Goal: Find specific page/section: Find specific page/section

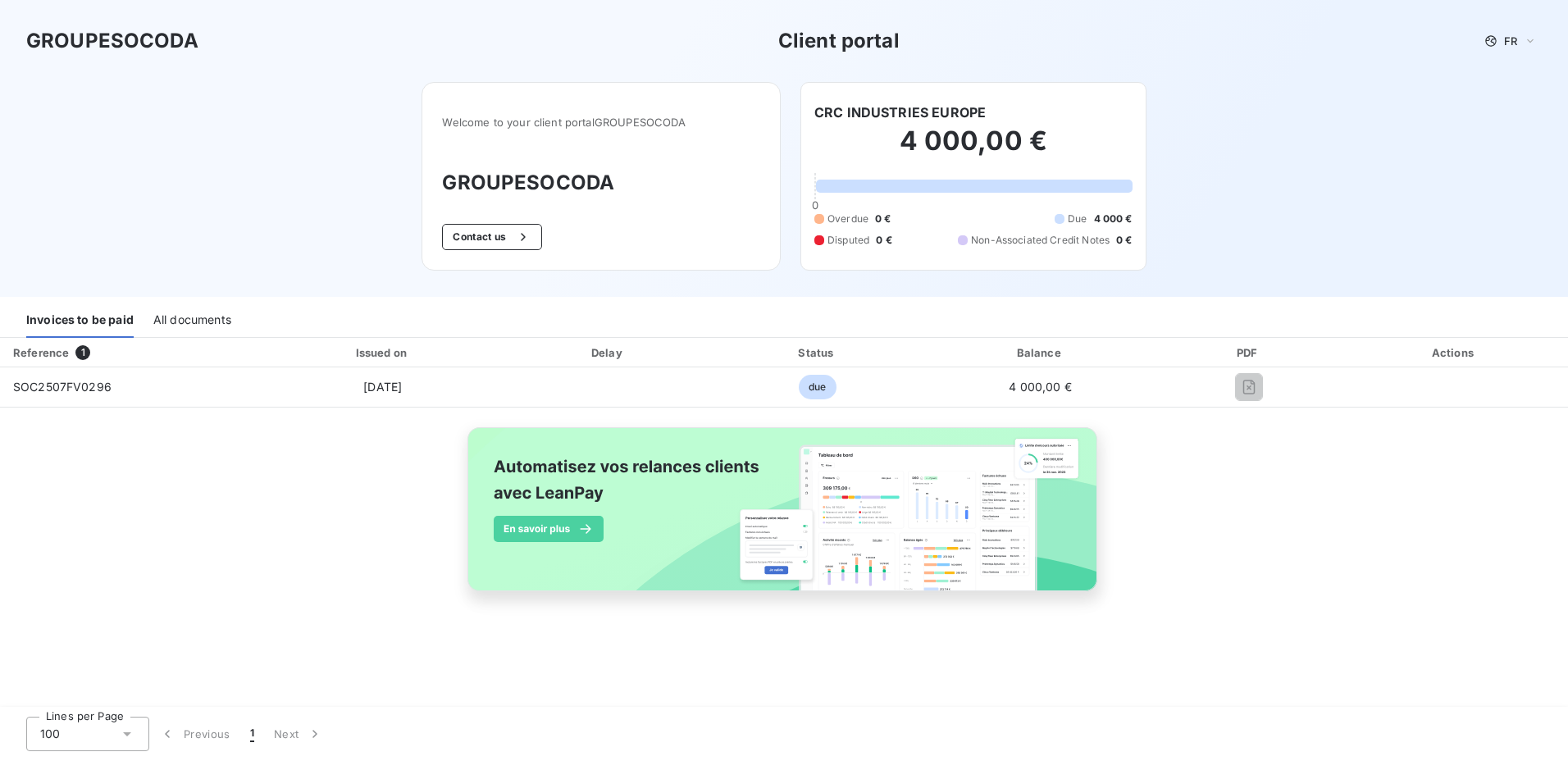
click at [1244, 351] on div "PDF" at bounding box center [1248, 352] width 178 height 16
click at [1515, 36] on span "FR" at bounding box center [1510, 41] width 13 height 13
click at [1517, 72] on span "French" at bounding box center [1513, 72] width 37 height 15
